Goal: Information Seeking & Learning: Learn about a topic

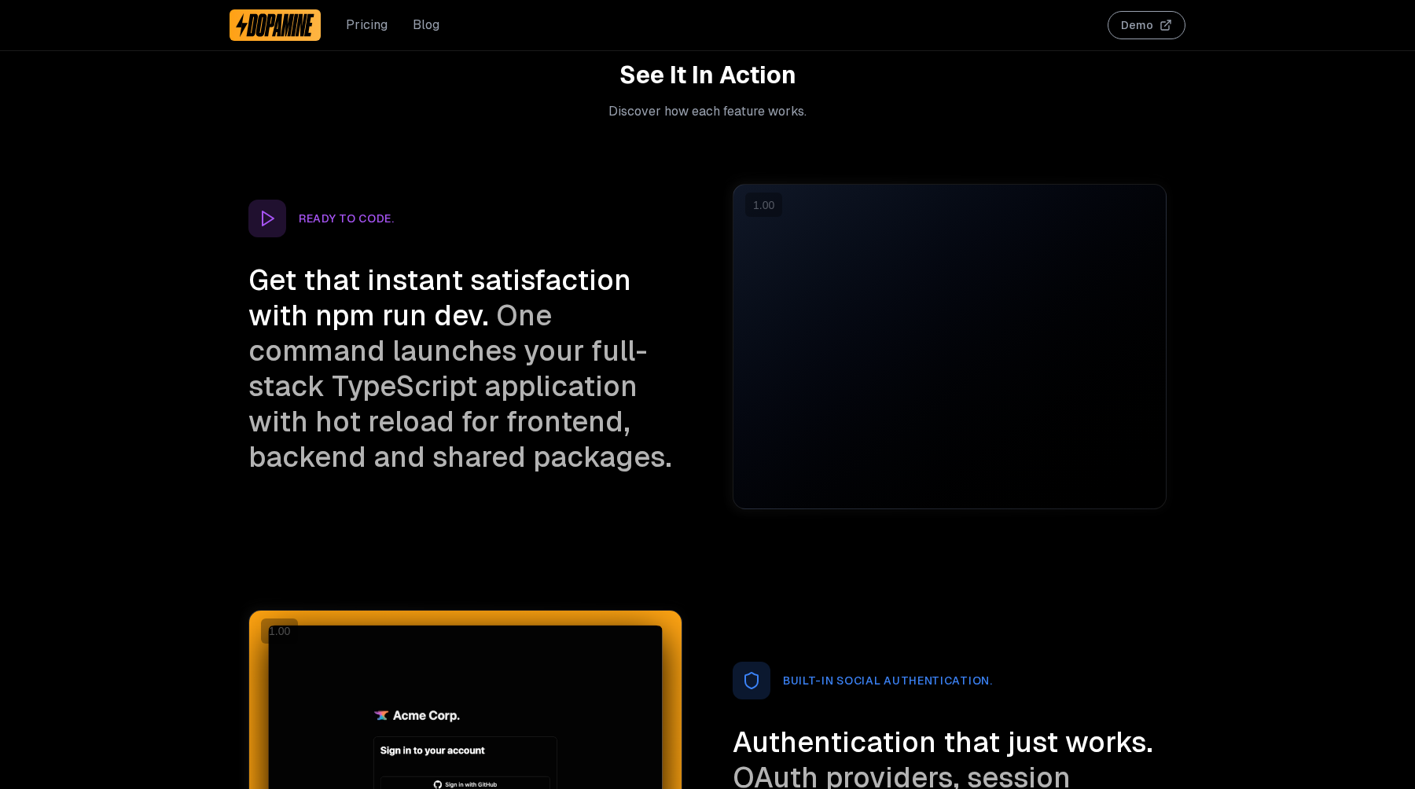
scroll to position [2451, 0]
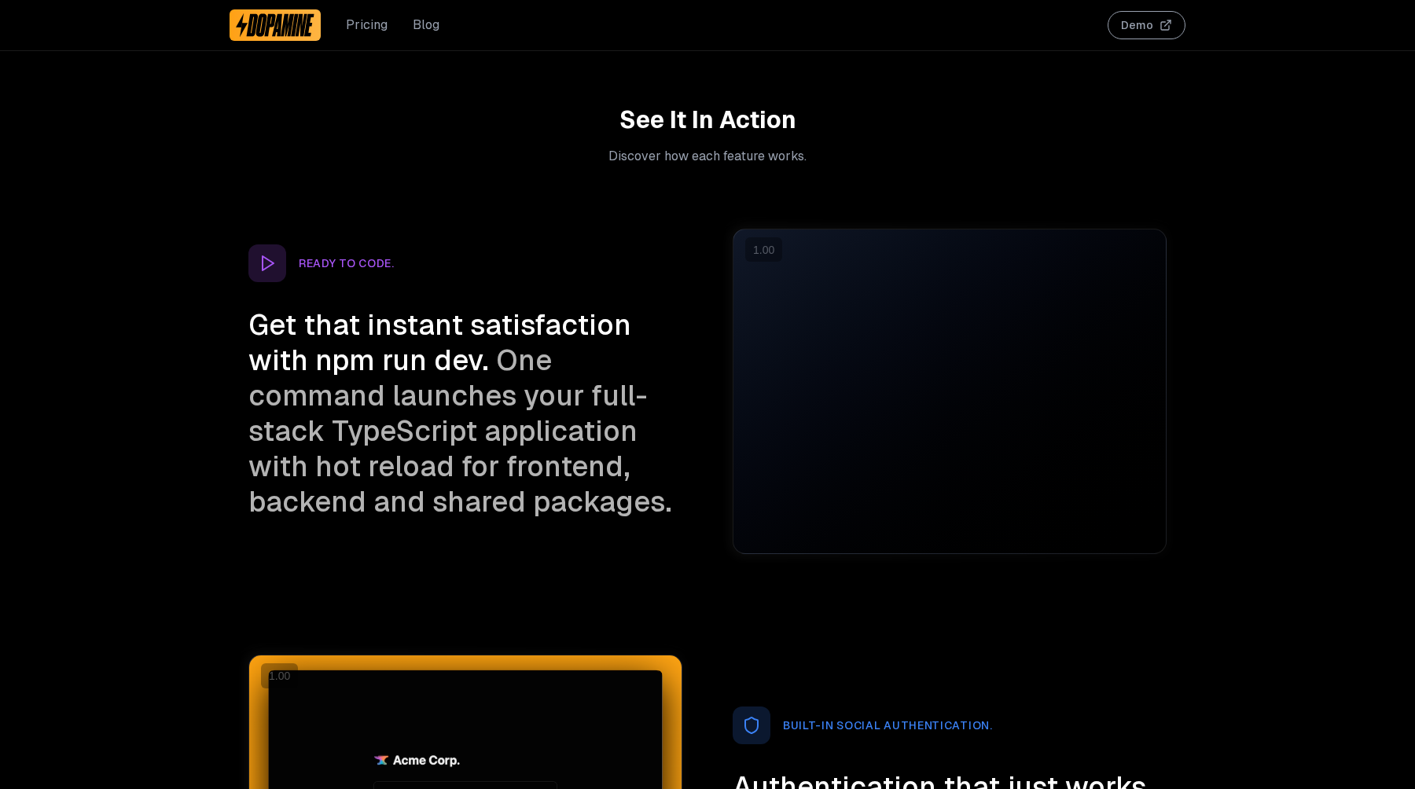
click at [256, 314] on span "Get that instant satisfaction with npm run dev." at bounding box center [439, 343] width 383 height 72
drag, startPoint x: 256, startPoint y: 314, endPoint x: 472, endPoint y: 516, distance: 295.3
click at [472, 516] on h3 "Get that instant satisfaction with npm run dev. One command launches your full-…" at bounding box center [465, 413] width 434 height 212
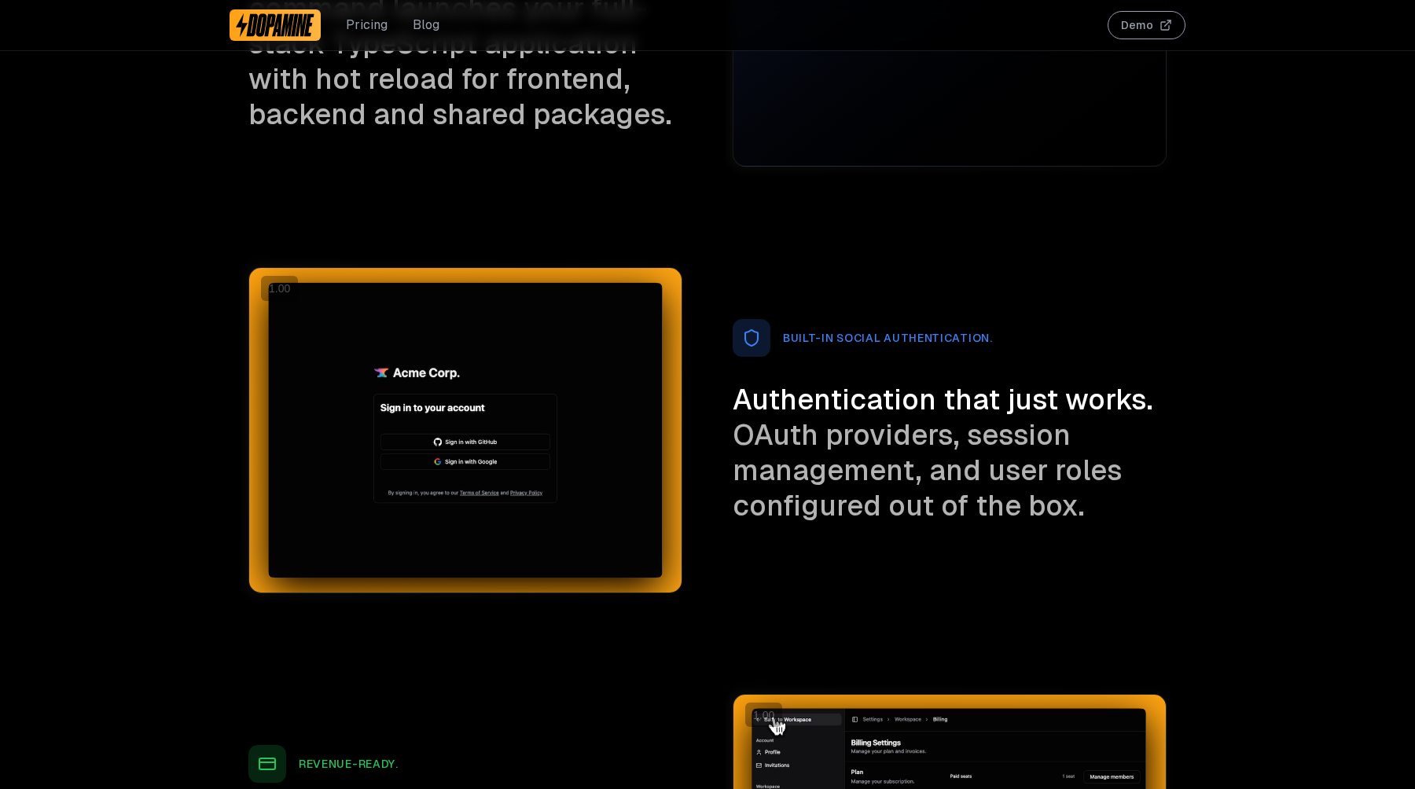
scroll to position [2847, 0]
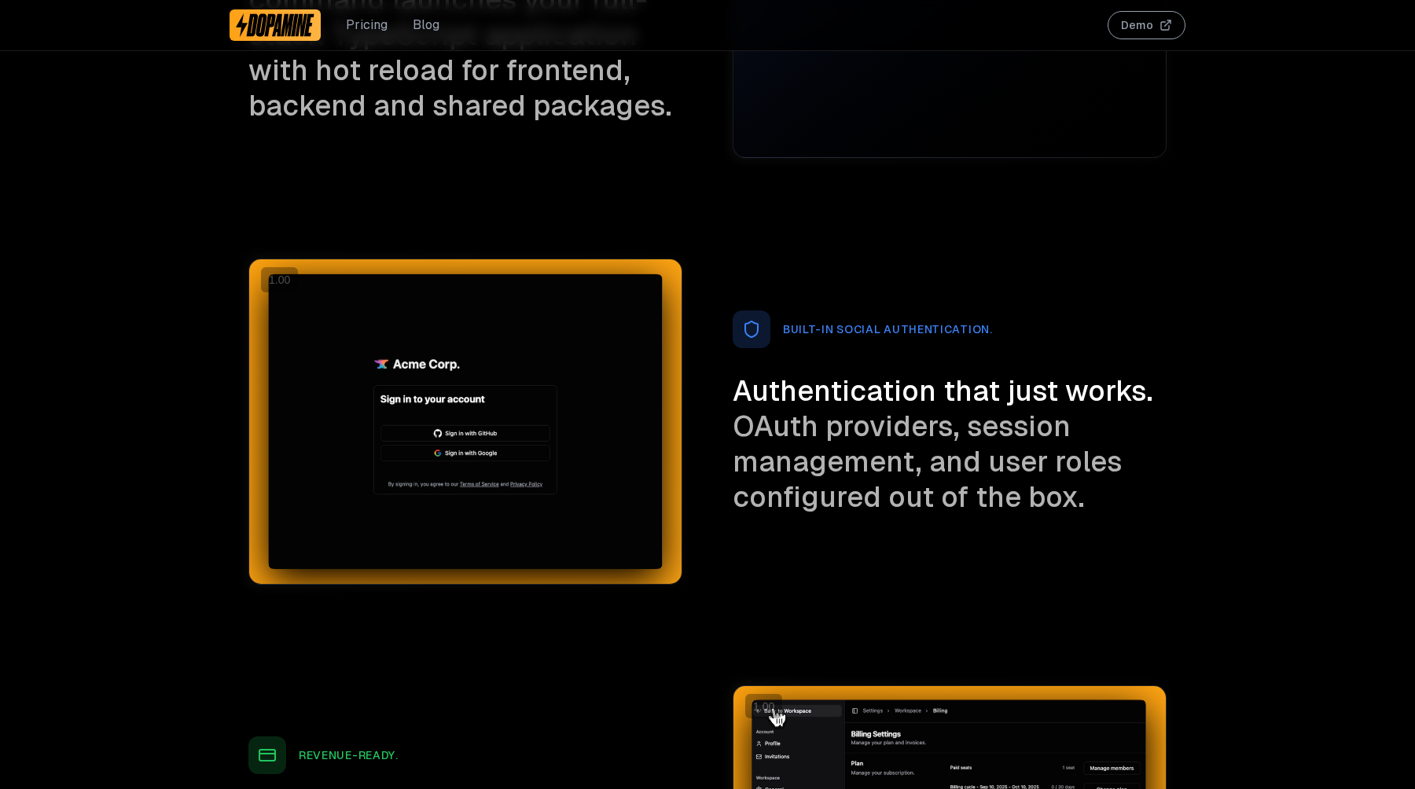
click at [763, 391] on span "Authentication that just works." at bounding box center [943, 391] width 421 height 37
drag, startPoint x: 763, startPoint y: 391, endPoint x: 1074, endPoint y: 489, distance: 325.4
click at [1074, 489] on h3 "Authentication that just works. OAuth providers, session management, and user r…" at bounding box center [950, 443] width 434 height 141
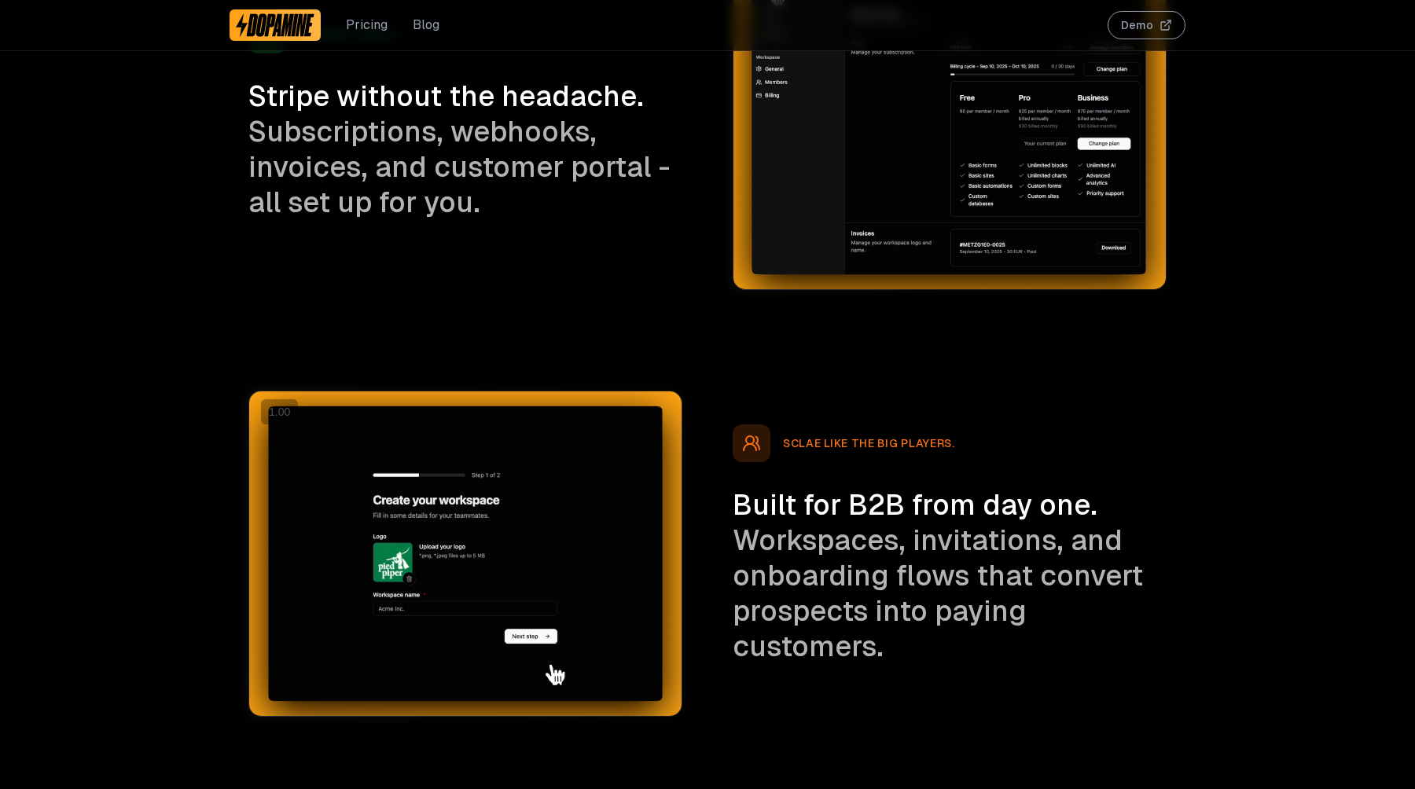
scroll to position [3572, 0]
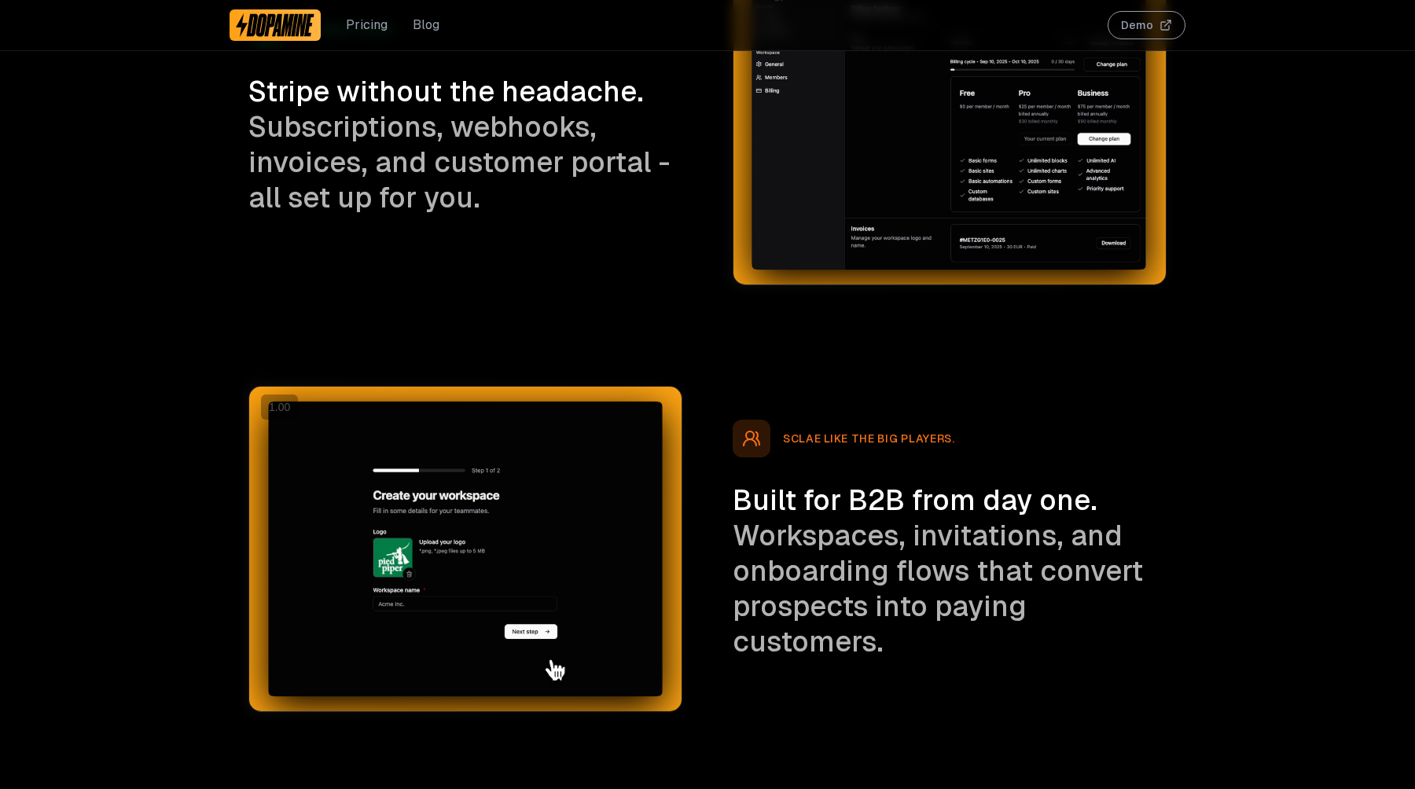
click at [749, 506] on span "Built for B2B from day one." at bounding box center [915, 500] width 365 height 37
drag, startPoint x: 749, startPoint y: 506, endPoint x: 890, endPoint y: 639, distance: 193.5
click at [890, 639] on h3 "Built for B2B from day one. Workspaces, invitations, and onboarding flows that …" at bounding box center [950, 571] width 434 height 177
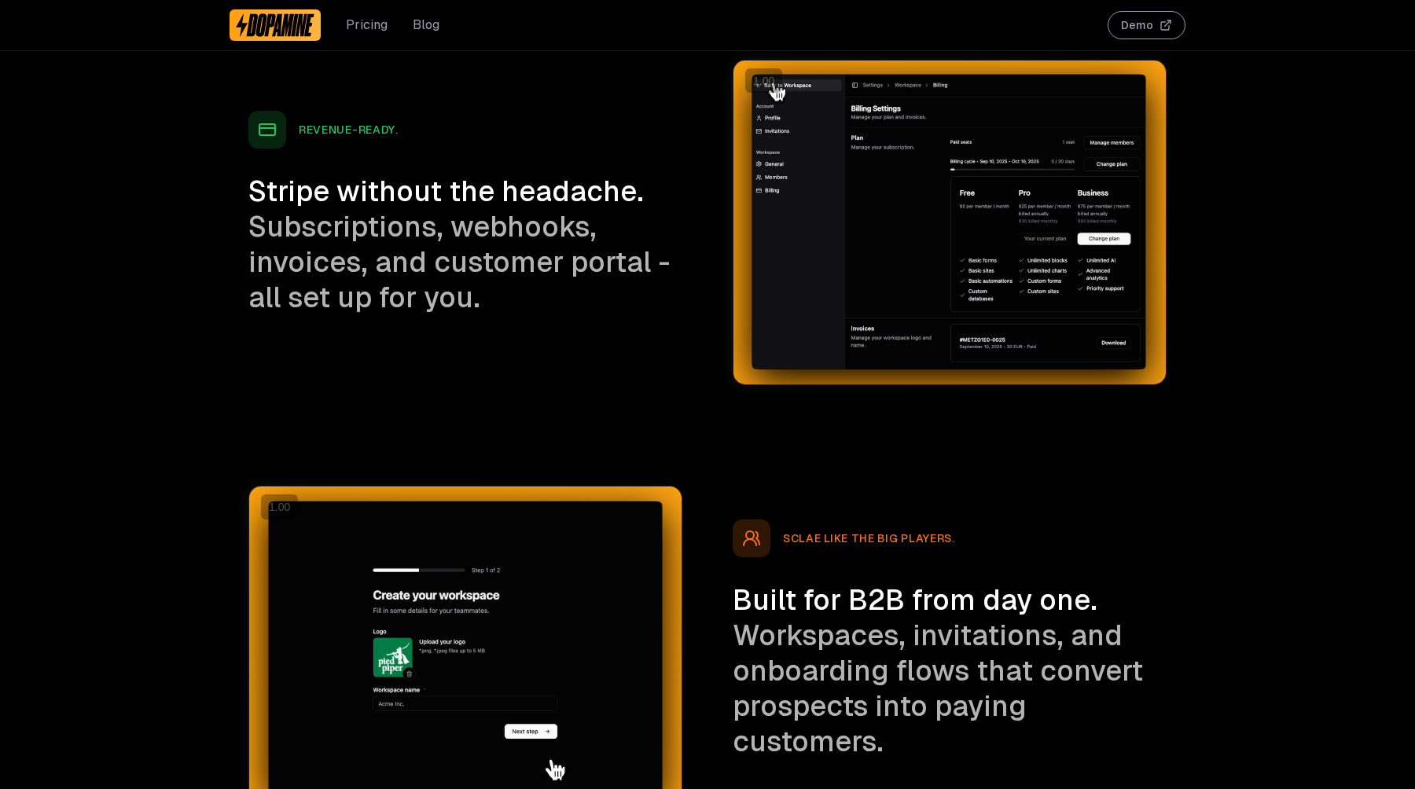
scroll to position [3495, 0]
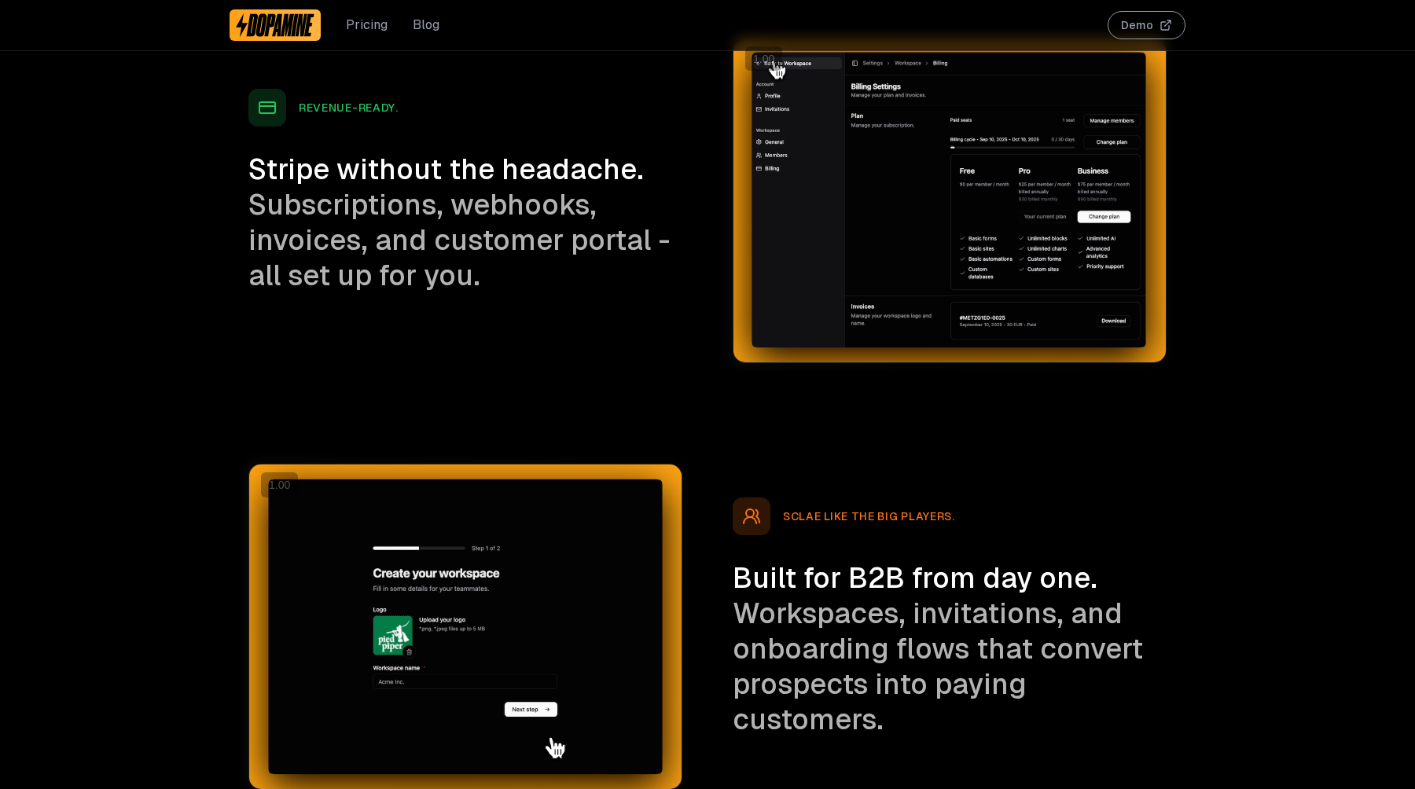
click at [282, 178] on span "Stripe without the headache." at bounding box center [445, 169] width 395 height 37
drag, startPoint x: 282, startPoint y: 178, endPoint x: 483, endPoint y: 280, distance: 225.0
click at [483, 280] on h3 "Stripe without the headache. Subscriptions, webhooks, invoices, and customer po…" at bounding box center [465, 222] width 434 height 141
copy h3 "Stripe without the headache. Subscriptions, webhooks, invoices, and customer po…"
click at [764, 578] on span "Built for B2B from day one." at bounding box center [915, 578] width 365 height 37
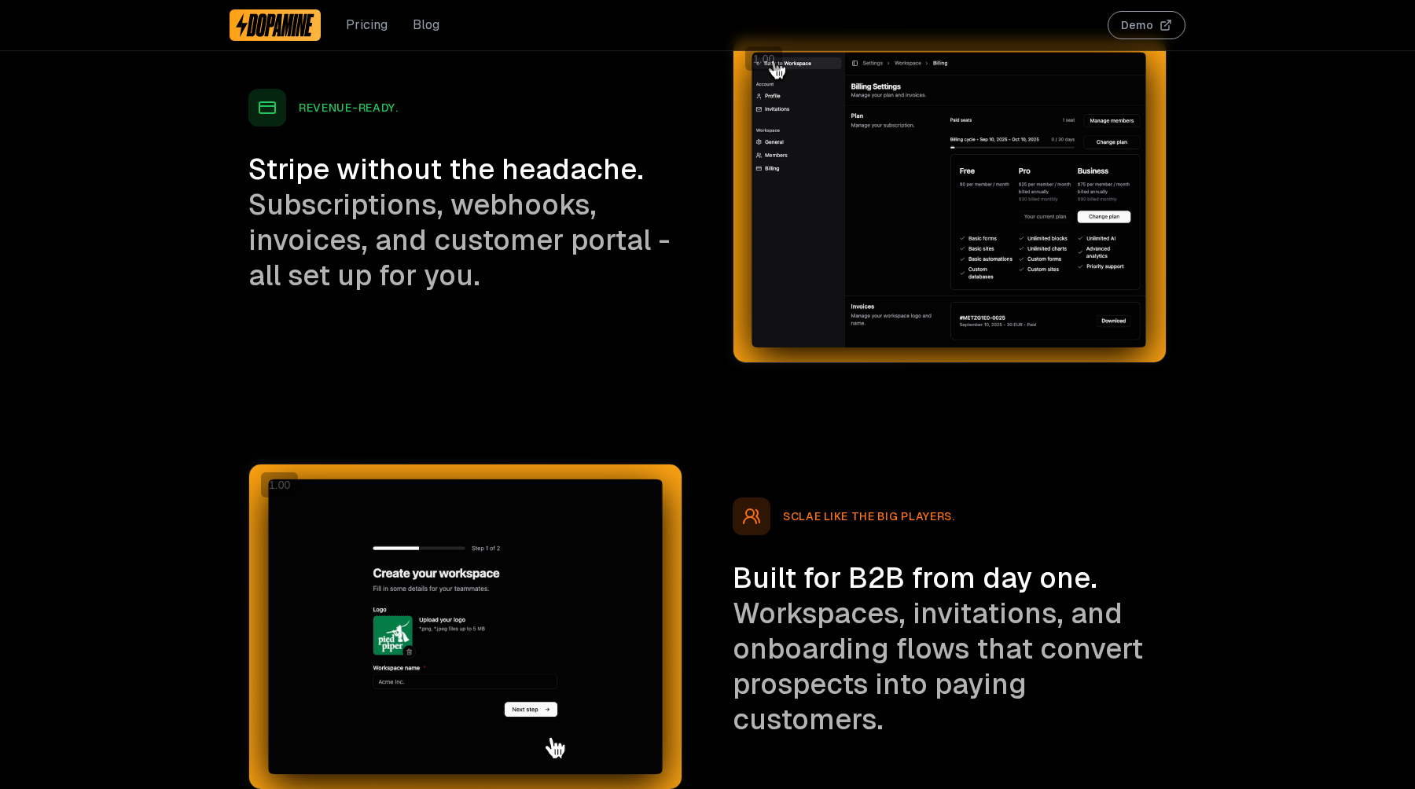
drag, startPoint x: 775, startPoint y: 593, endPoint x: 902, endPoint y: 711, distance: 174.1
click at [902, 711] on h3 "Built for B2B from day one. Workspaces, invitations, and onboarding flows that …" at bounding box center [950, 648] width 434 height 177
copy h3 "Built for B2B from day one. Workspaces, invitations, and onboarding flows that …"
